Goal: Use online tool/utility: Utilize a website feature to perform a specific function

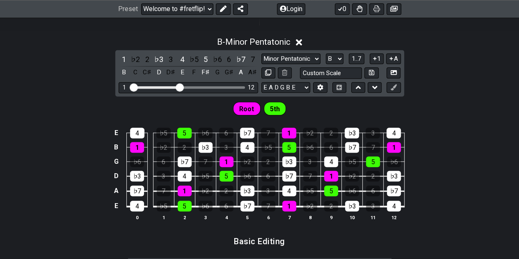
scroll to position [328, 0]
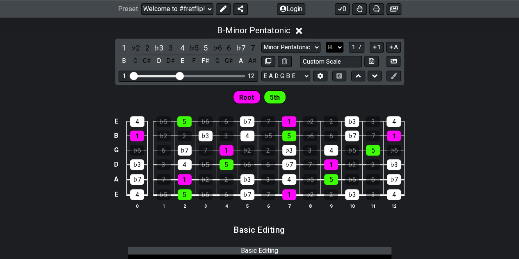
click at [336, 45] on select "A♭ A A♯ B♭ B C C♯ D♭ D D♯ E♭ E F F♯ G♭ G G♯" at bounding box center [335, 47] width 18 height 11
select select "G"
click at [326, 42] on select "A♭ A A♯ B♭ B C C♯ D♭ D D♯ E♭ E F F♯ G♭ G G♯" at bounding box center [335, 47] width 18 height 11
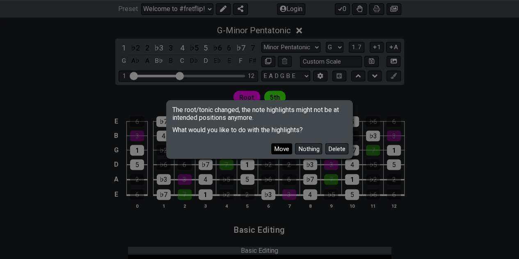
click at [282, 150] on button "Move" at bounding box center [281, 148] width 21 height 11
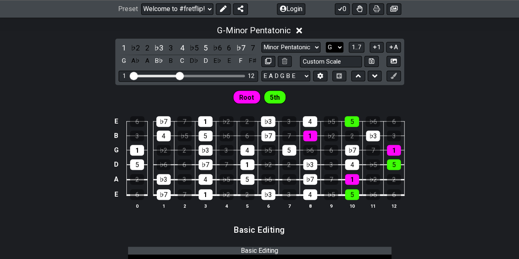
click at [332, 48] on select "A♭ A A♯ B♭ B C C♯ D♭ D D♯ E♭ E F F♯ G♭ G G♯" at bounding box center [335, 47] width 18 height 11
click at [326, 42] on select "A♭ A A♯ B♭ B C C♯ D♭ D D♯ E♭ E F F♯ G♭ G G♯" at bounding box center [335, 47] width 18 height 11
click at [247, 97] on span "Root" at bounding box center [246, 97] width 15 height 12
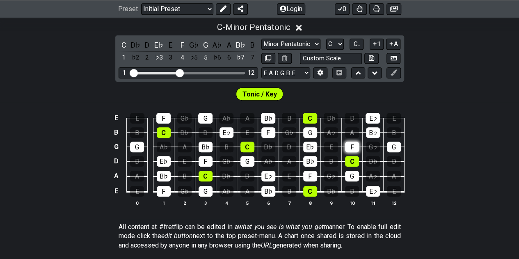
scroll to position [205, 0]
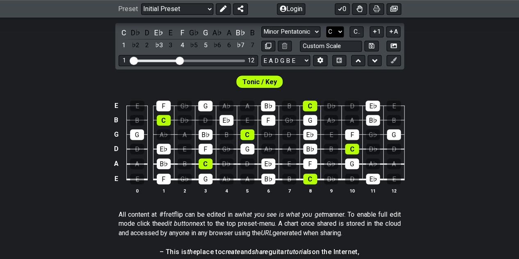
click at [340, 30] on select "A♭ A A♯ B♭ B C C♯ D♭ D D♯ E♭ E F F♯ G♭ G G♯" at bounding box center [335, 31] width 18 height 11
select select "G"
click at [326, 26] on select "A♭ A A♯ B♭ B C C♯ D♭ D D♯ E♭ E F F♯ G♭ G G♯" at bounding box center [335, 31] width 18 height 11
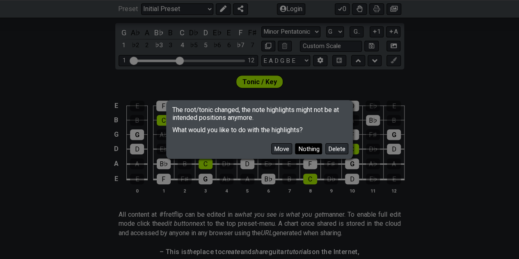
click at [308, 150] on button "Nothing" at bounding box center [308, 148] width 27 height 11
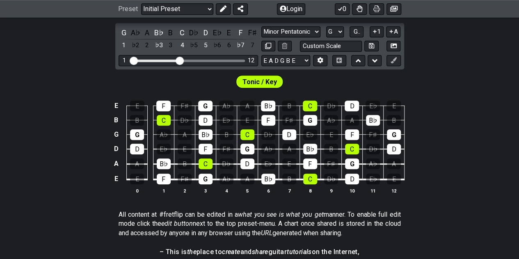
click at [253, 77] on span "Tonic / Key" at bounding box center [259, 82] width 34 height 12
click at [205, 179] on div "G" at bounding box center [205, 178] width 14 height 11
click at [209, 176] on div "G" at bounding box center [205, 178] width 14 height 11
click at [279, 26] on select "Minor Pentatonic Click to edit Minor Pentatonic Major Pentatonic Minor Blues Ma…" at bounding box center [290, 31] width 59 height 11
click at [261, 26] on select "Minor Pentatonic Click to edit Minor Pentatonic Major Pentatonic Minor Blues Ma…" at bounding box center [290, 31] width 59 height 11
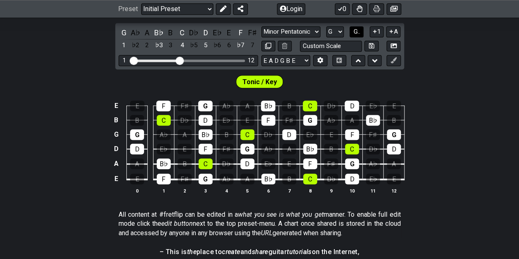
click at [359, 32] on span "G.." at bounding box center [356, 31] width 7 height 7
click at [359, 32] on span "1..7" at bounding box center [356, 31] width 10 height 7
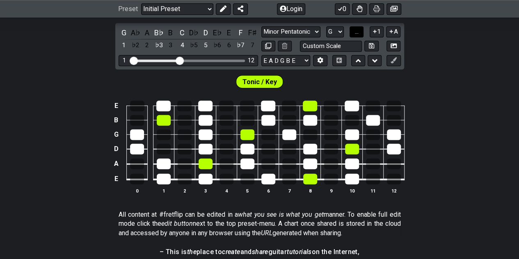
click at [358, 32] on span "..." at bounding box center [357, 31] width 4 height 7
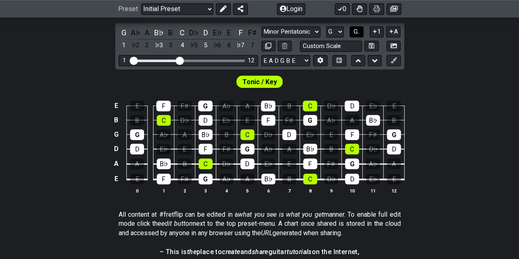
click at [359, 32] on span "G.." at bounding box center [356, 31] width 7 height 7
click at [359, 32] on span "1..7" at bounding box center [356, 31] width 10 height 7
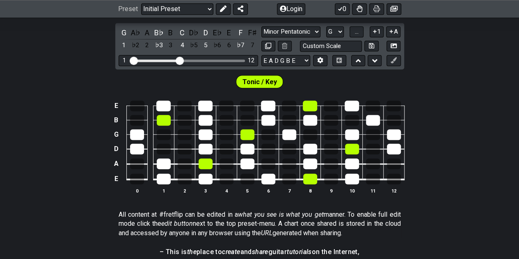
click at [266, 81] on span "Tonic / Key" at bounding box center [259, 82] width 34 height 12
click at [355, 33] on span "..." at bounding box center [357, 31] width 4 height 7
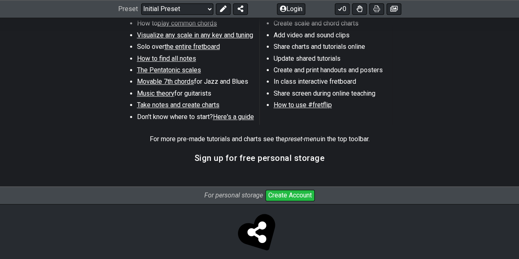
scroll to position [237, 0]
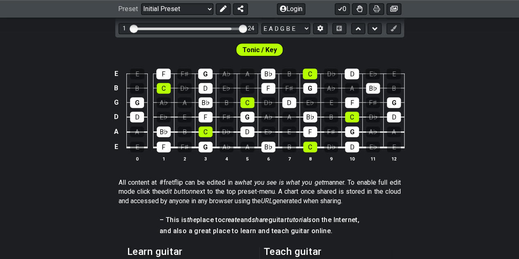
drag, startPoint x: 180, startPoint y: 26, endPoint x: 262, endPoint y: 33, distance: 82.7
click at [246, 28] on input "Visible fret range" at bounding box center [188, 28] width 116 height 0
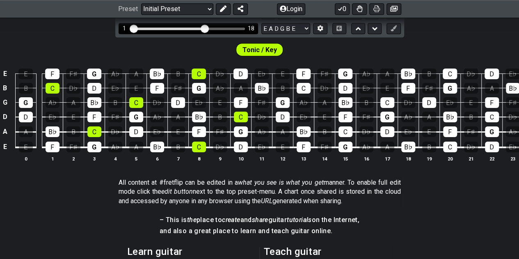
drag, startPoint x: 241, startPoint y: 26, endPoint x: 205, endPoint y: 29, distance: 35.8
click at [203, 28] on input "Visible fret range" at bounding box center [188, 28] width 116 height 0
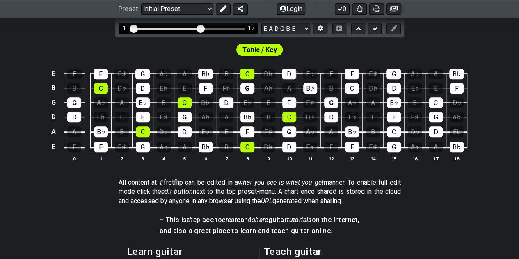
click at [199, 28] on input "Visible fret range" at bounding box center [188, 28] width 116 height 0
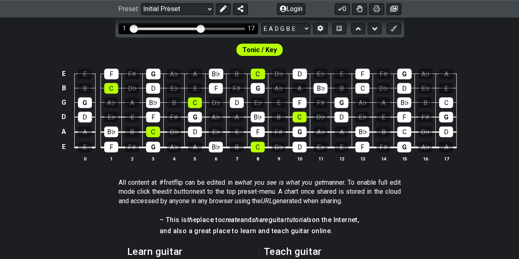
click at [199, 28] on input "Visible fret range" at bounding box center [188, 28] width 116 height 0
click at [197, 28] on input "Visible fret range" at bounding box center [188, 28] width 116 height 0
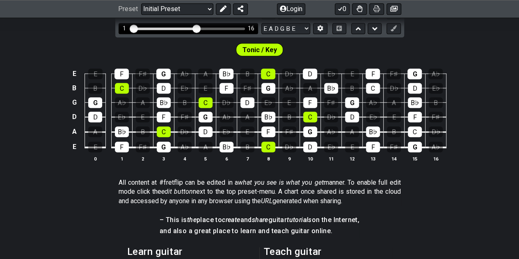
click at [195, 28] on input "Visible fret range" at bounding box center [188, 28] width 116 height 0
click at [194, 28] on input "Visible fret range" at bounding box center [188, 28] width 116 height 0
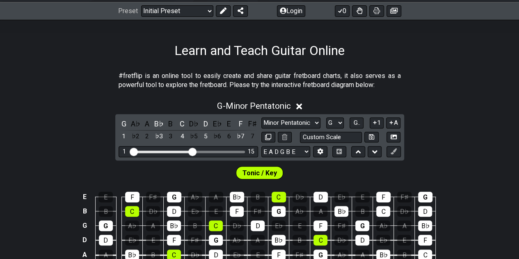
scroll to position [155, 0]
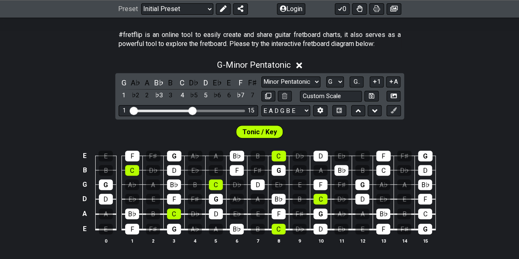
click at [254, 134] on span "Tonic / Key" at bounding box center [259, 132] width 34 height 12
click at [261, 133] on span "Tonic / Key" at bounding box center [259, 132] width 34 height 12
click at [125, 81] on div "G" at bounding box center [123, 82] width 11 height 11
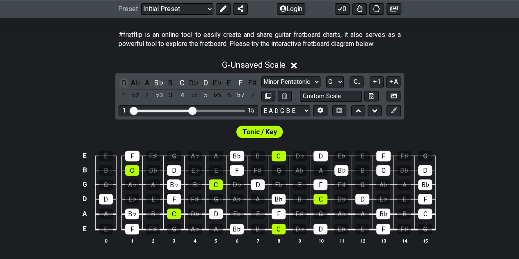
click at [125, 81] on div "G" at bounding box center [123, 82] width 11 height 11
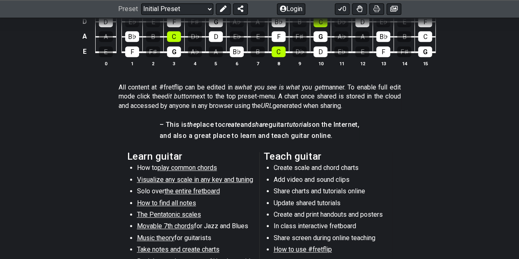
scroll to position [319, 0]
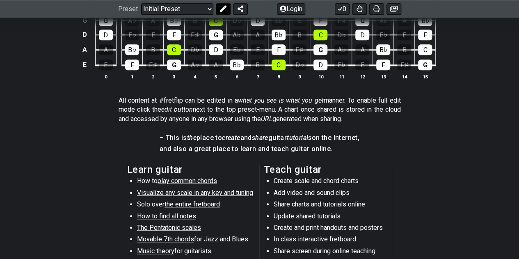
click at [221, 8] on icon at bounding box center [222, 9] width 7 height 7
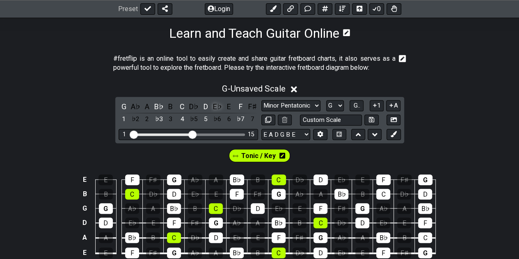
scroll to position [114, 0]
